Goal: Task Accomplishment & Management: Use online tool/utility

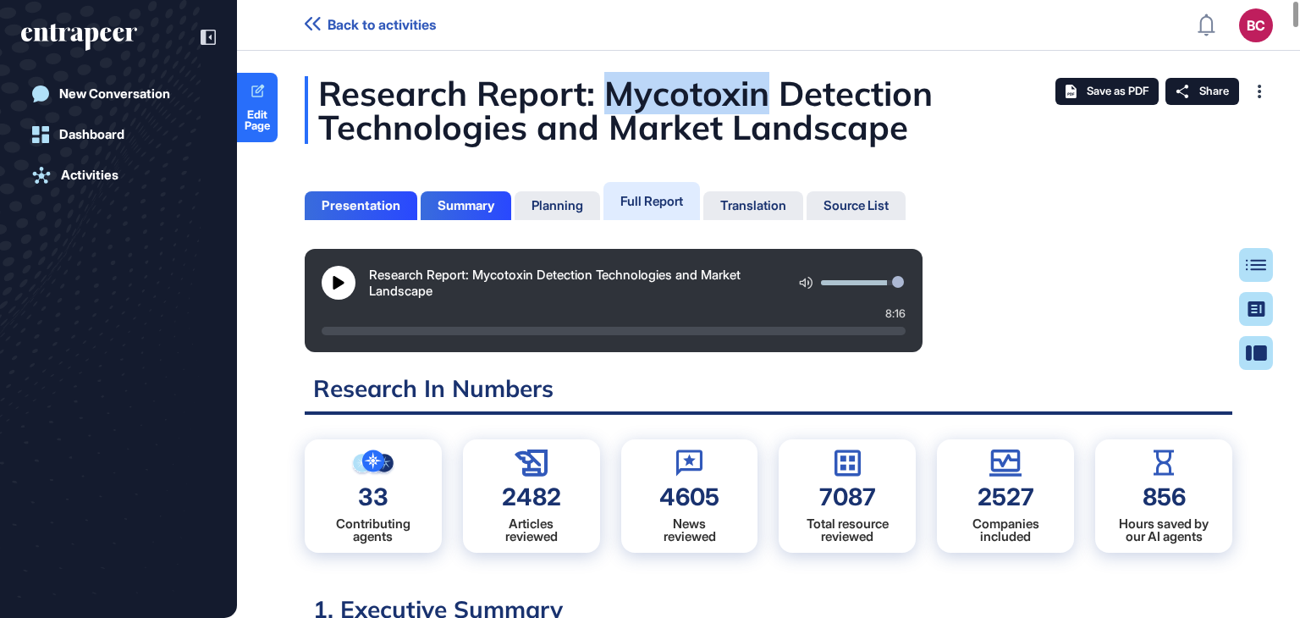
scroll to position [8, 0]
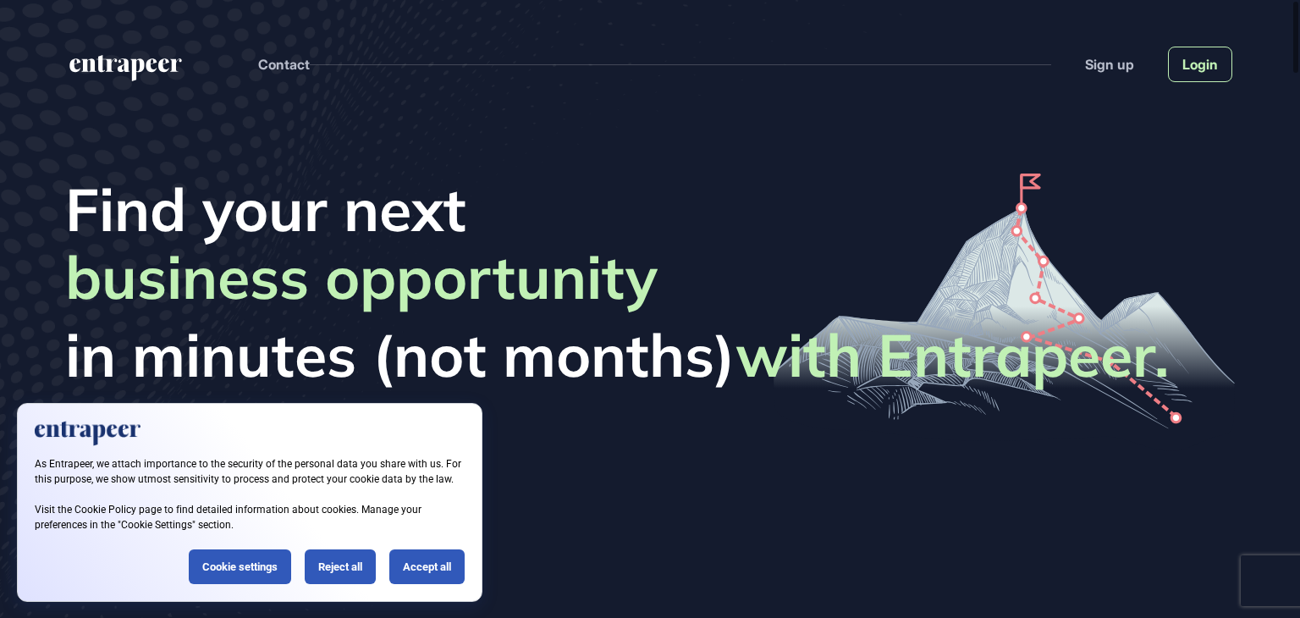
click at [1196, 59] on link "Login" at bounding box center [1200, 65] width 64 height 36
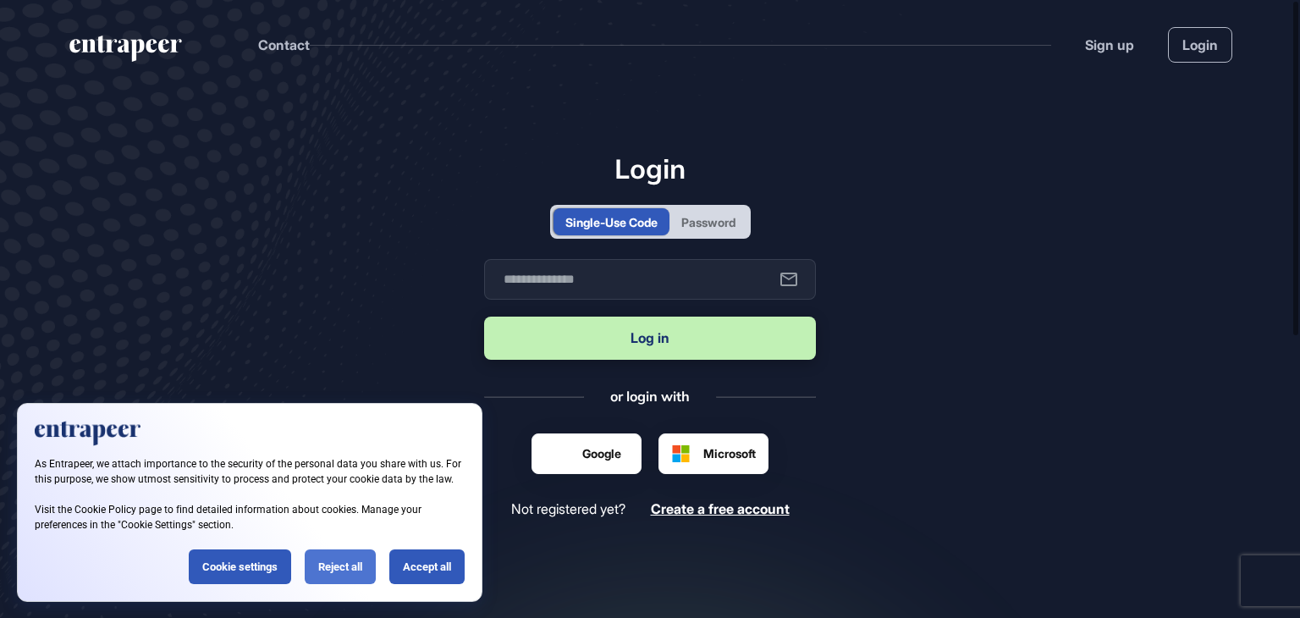
click at [329, 566] on div "Reject all" at bounding box center [340, 566] width 71 height 35
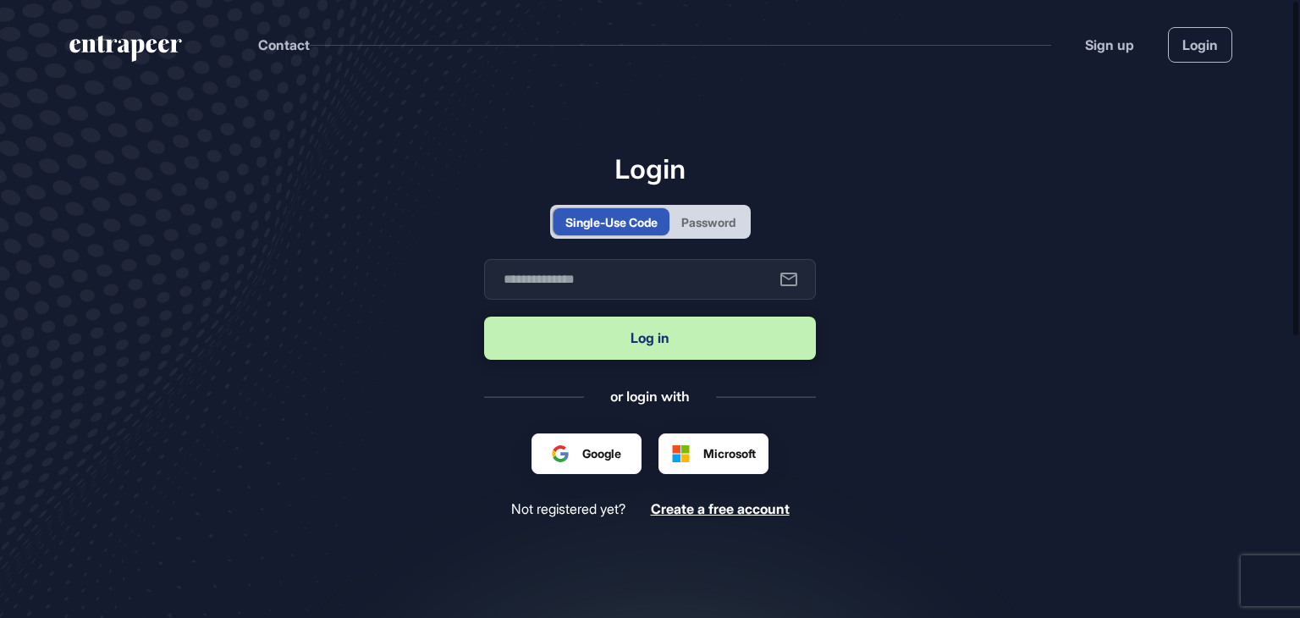
click at [714, 219] on div "Password" at bounding box center [709, 222] width 54 height 18
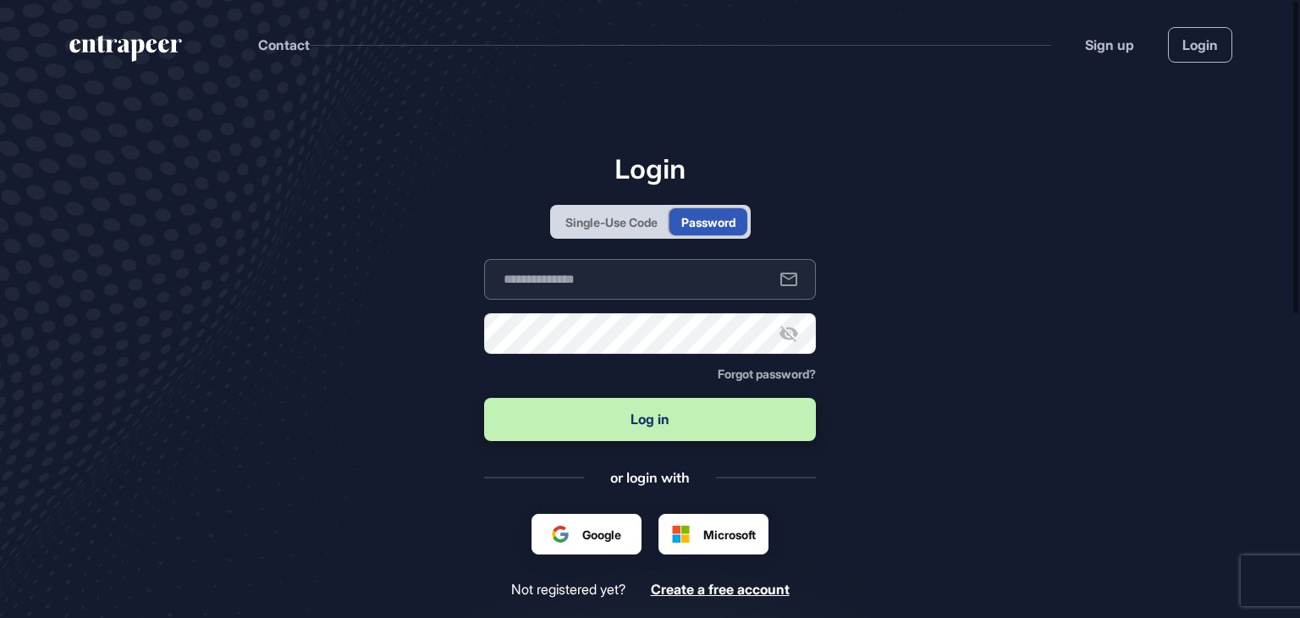
type input "**********"
click at [553, 417] on button "Log in" at bounding box center [650, 419] width 332 height 43
